Goal: Communication & Community: Answer question/provide support

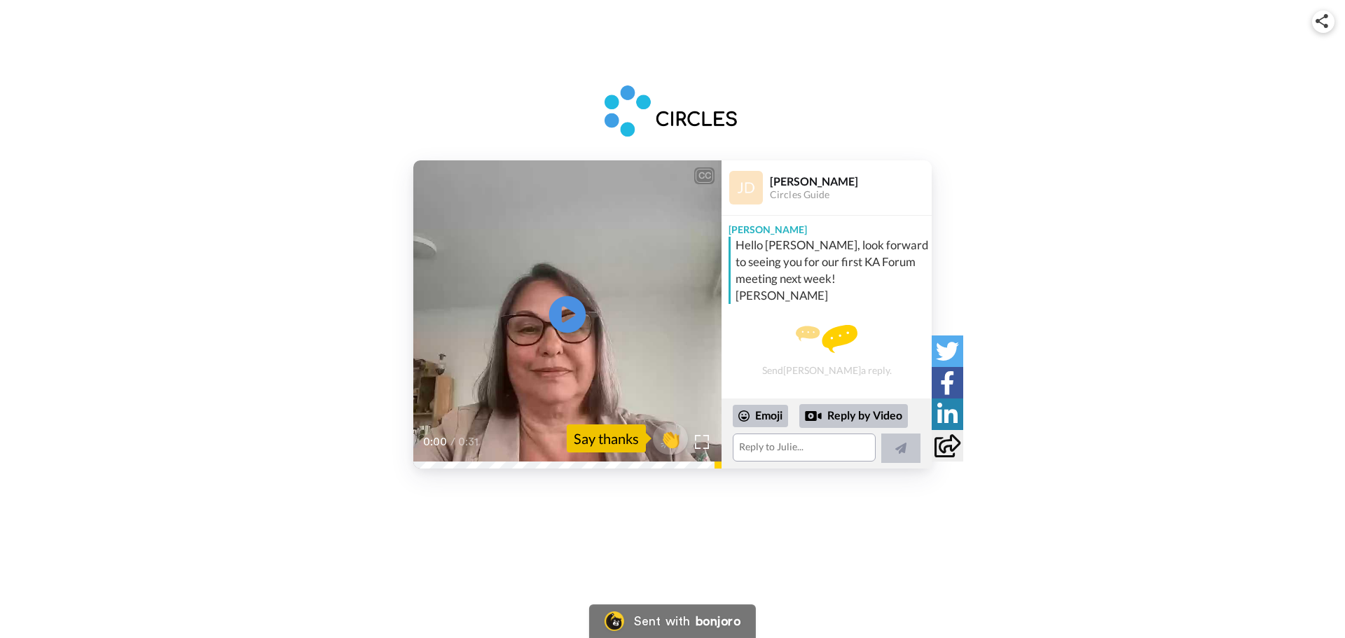
click at [567, 319] on icon "Play/Pause" at bounding box center [567, 314] width 37 height 67
click at [550, 310] on icon at bounding box center [567, 314] width 37 height 37
click at [450, 466] on div "0:09 / 0:31" at bounding box center [567, 450] width 308 height 36
click at [584, 322] on icon at bounding box center [567, 314] width 37 height 37
click at [569, 315] on icon "Play/Pause" at bounding box center [567, 314] width 37 height 67
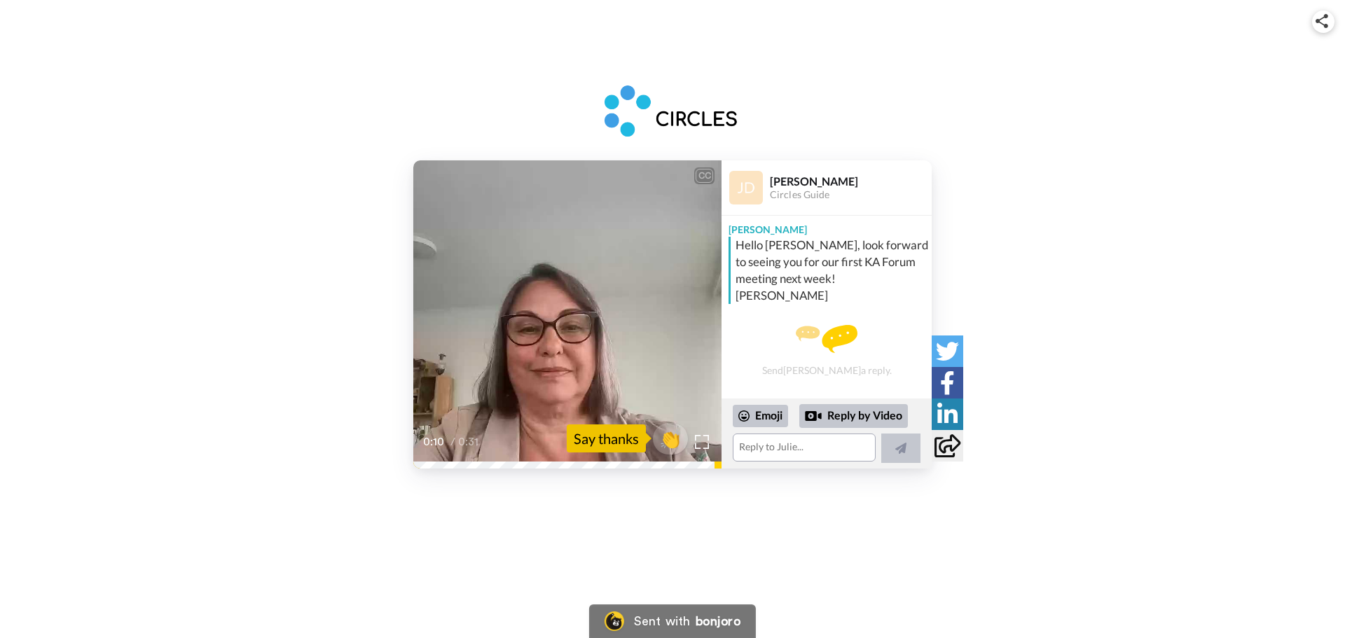
click at [548, 319] on video at bounding box center [567, 314] width 308 height 308
click at [776, 416] on div "Emoji" at bounding box center [760, 416] width 55 height 22
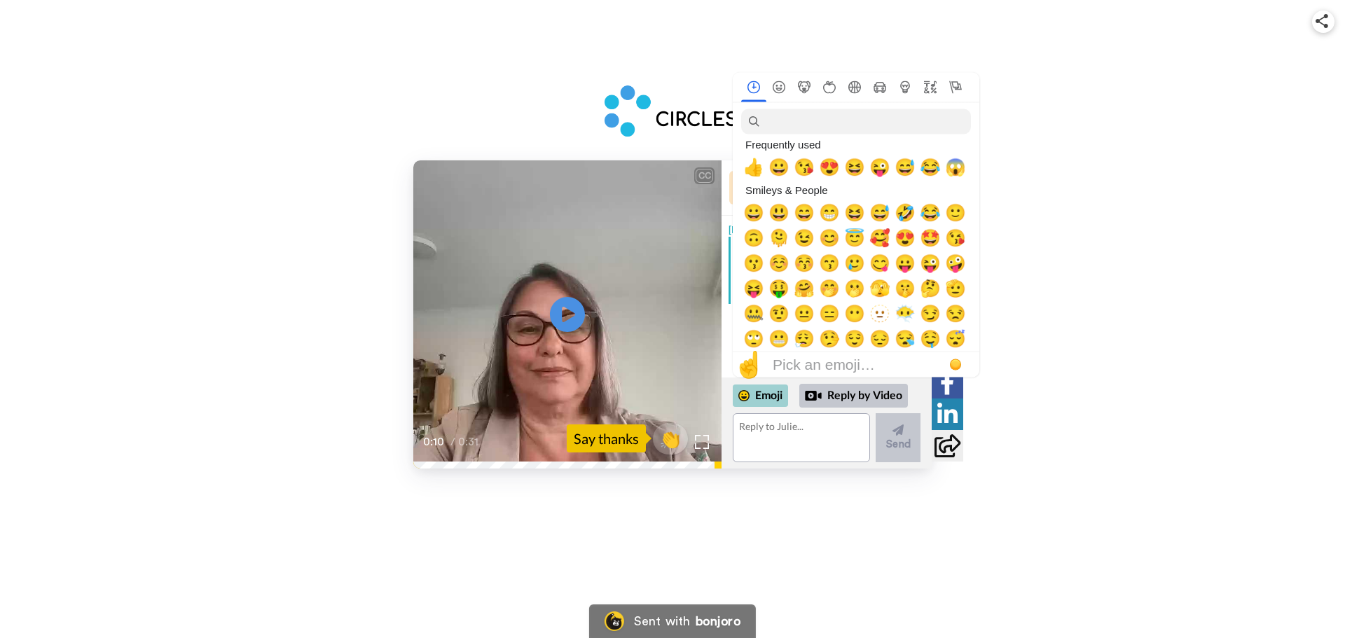
click at [757, 401] on div "Emoji" at bounding box center [760, 396] width 55 height 22
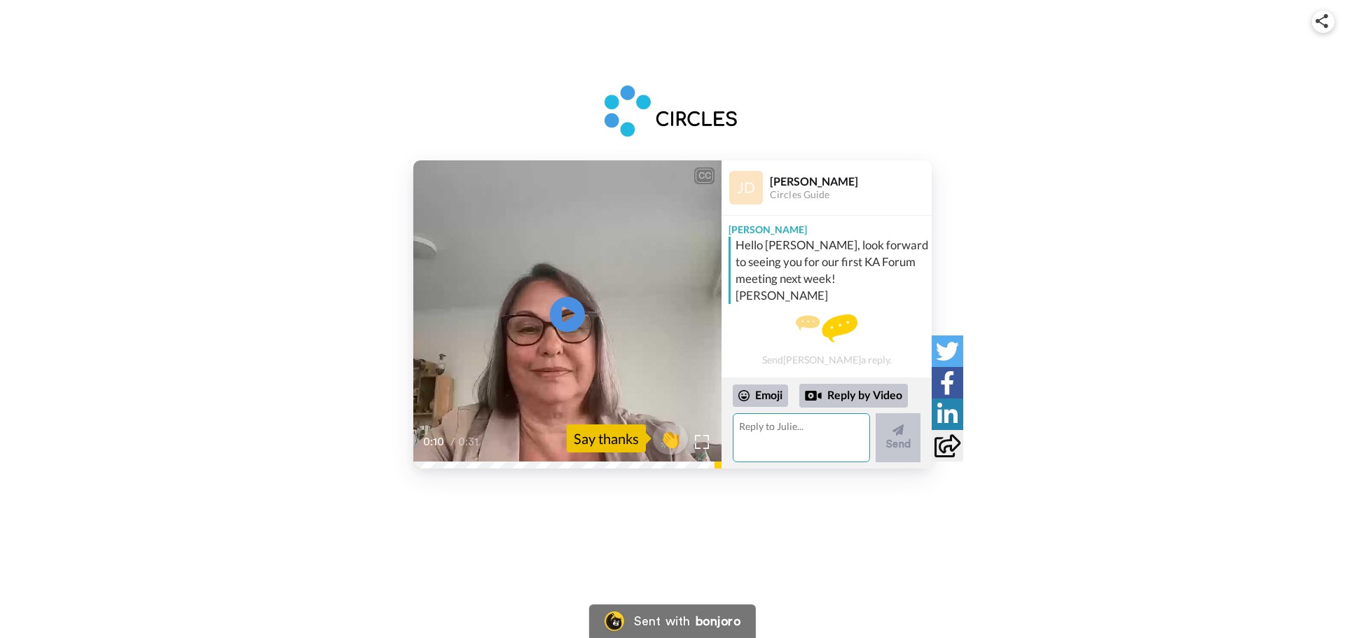
click at [781, 437] on textarea at bounding box center [801, 437] width 137 height 49
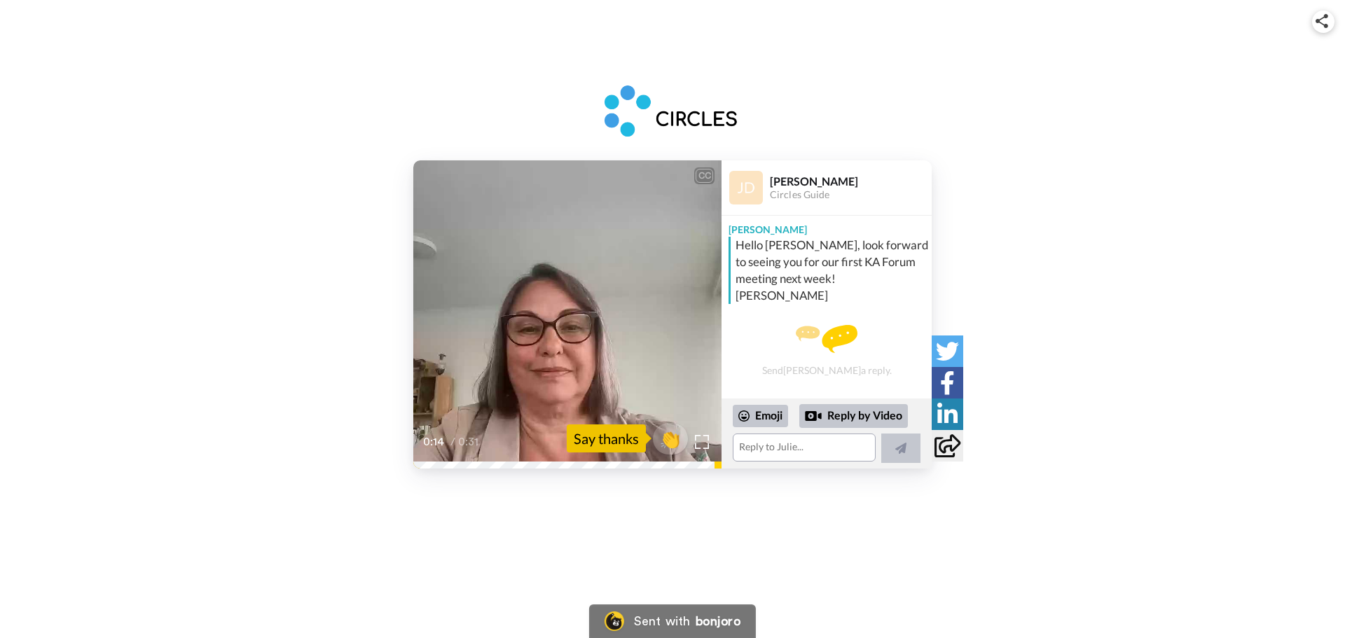
click at [637, 334] on video at bounding box center [567, 314] width 308 height 308
click at [825, 445] on textarea at bounding box center [804, 448] width 143 height 28
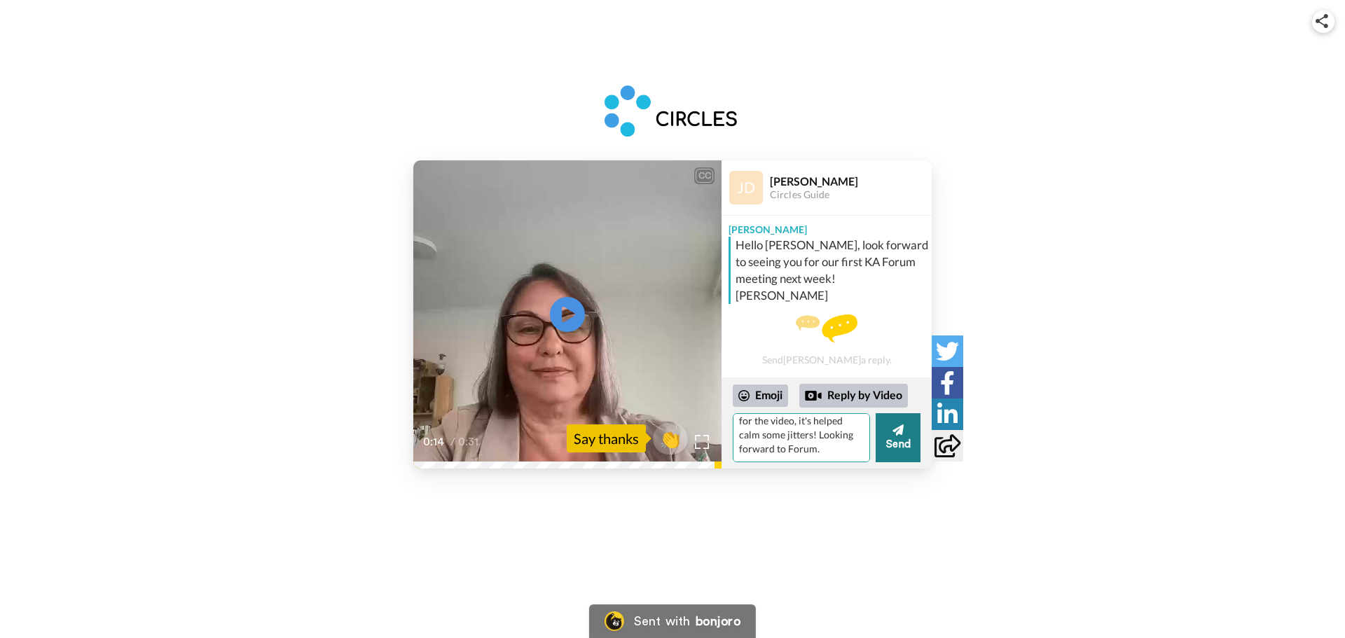
scroll to position [20, 0]
type textarea "Hi [PERSON_NAME], thanks for the video, it's helped calm some jitters! Looking …"
click at [776, 393] on div "Emoji" at bounding box center [760, 396] width 55 height 22
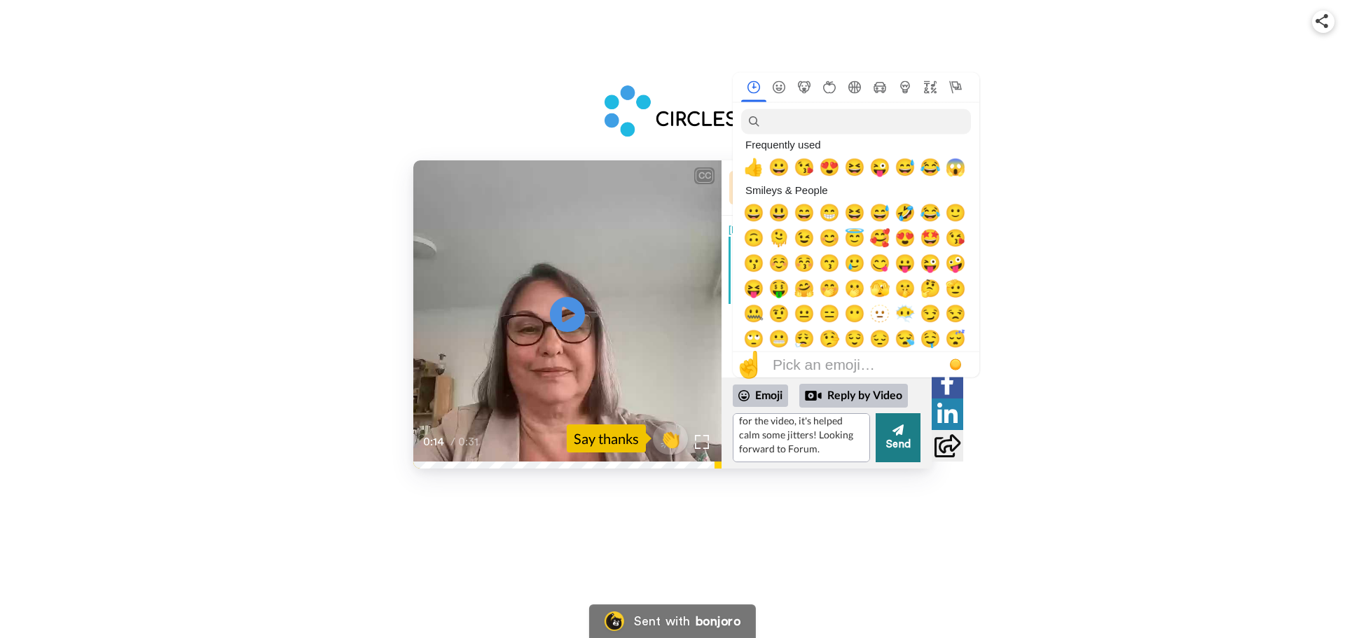
click at [918, 460] on button "Send" at bounding box center [898, 437] width 45 height 49
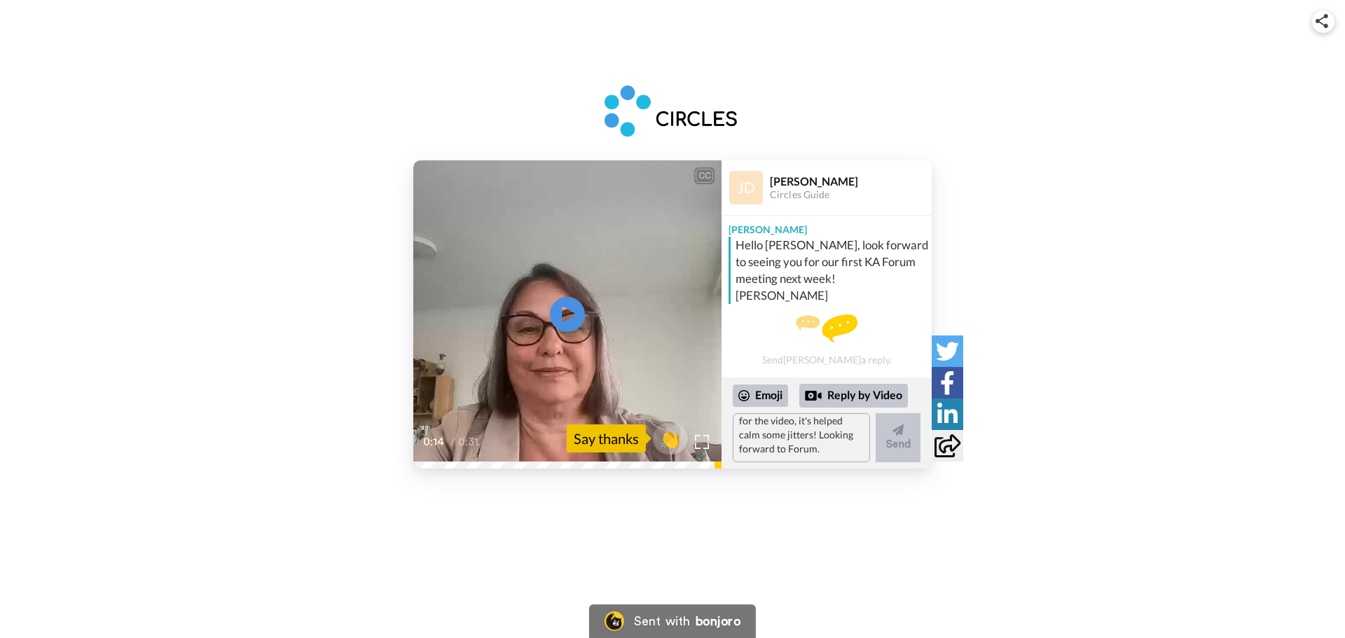
scroll to position [0, 0]
